Goal: Transaction & Acquisition: Purchase product/service

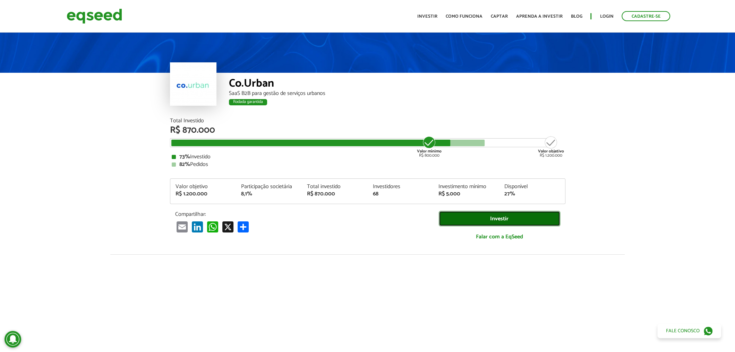
click at [497, 216] on link "Investir" at bounding box center [499, 219] width 121 height 16
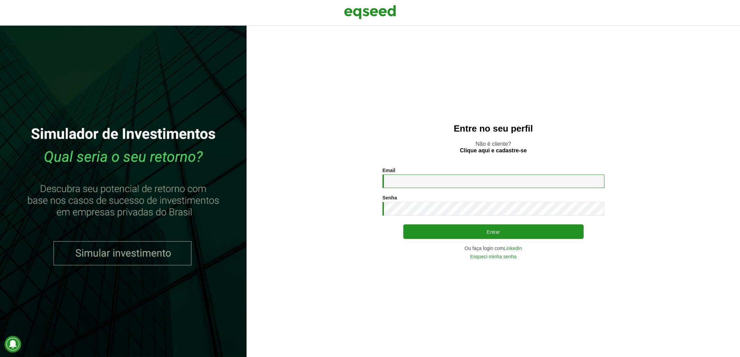
click at [436, 185] on input "Email *" at bounding box center [493, 182] width 222 height 14
type input "**********"
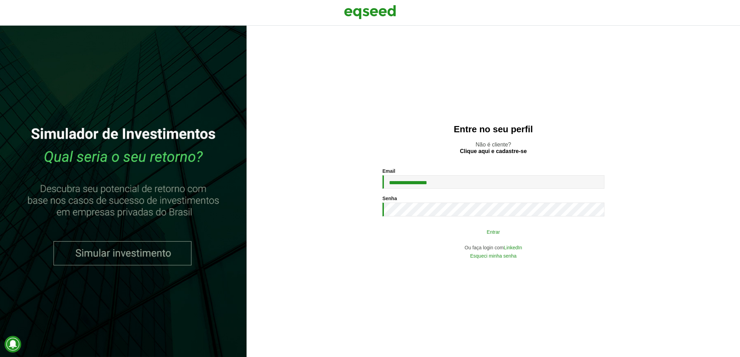
click at [487, 233] on button "Entrar" at bounding box center [493, 231] width 180 height 13
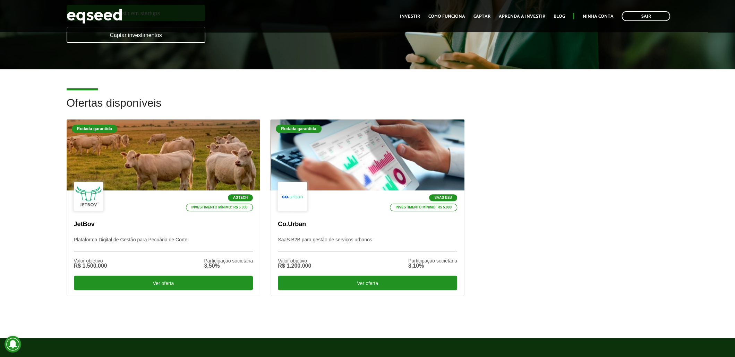
scroll to position [139, 0]
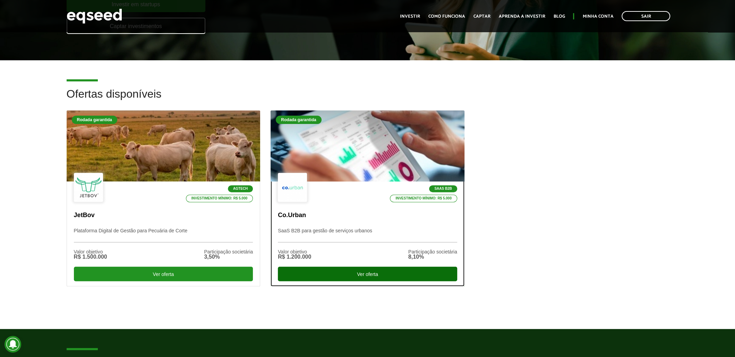
click at [375, 276] on div "Ver oferta" at bounding box center [367, 274] width 179 height 15
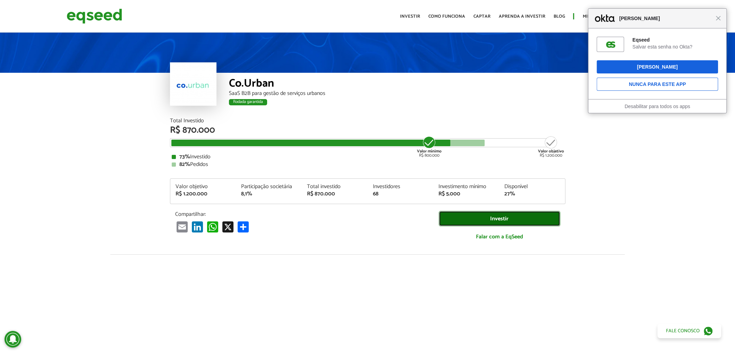
click at [500, 217] on link "Investir" at bounding box center [499, 219] width 121 height 16
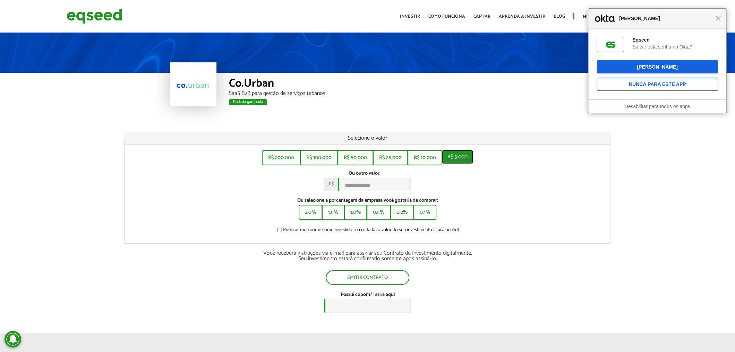
click at [457, 158] on button "R$ 5.000" at bounding box center [457, 157] width 31 height 14
type input "*****"
click at [718, 20] on span "Fechar" at bounding box center [717, 18] width 5 height 5
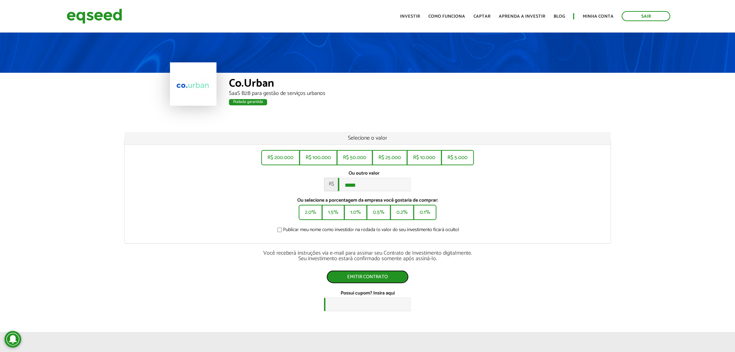
click at [371, 278] on button "Emitir contrato" at bounding box center [367, 276] width 82 height 13
